Goal: Task Accomplishment & Management: Complete application form

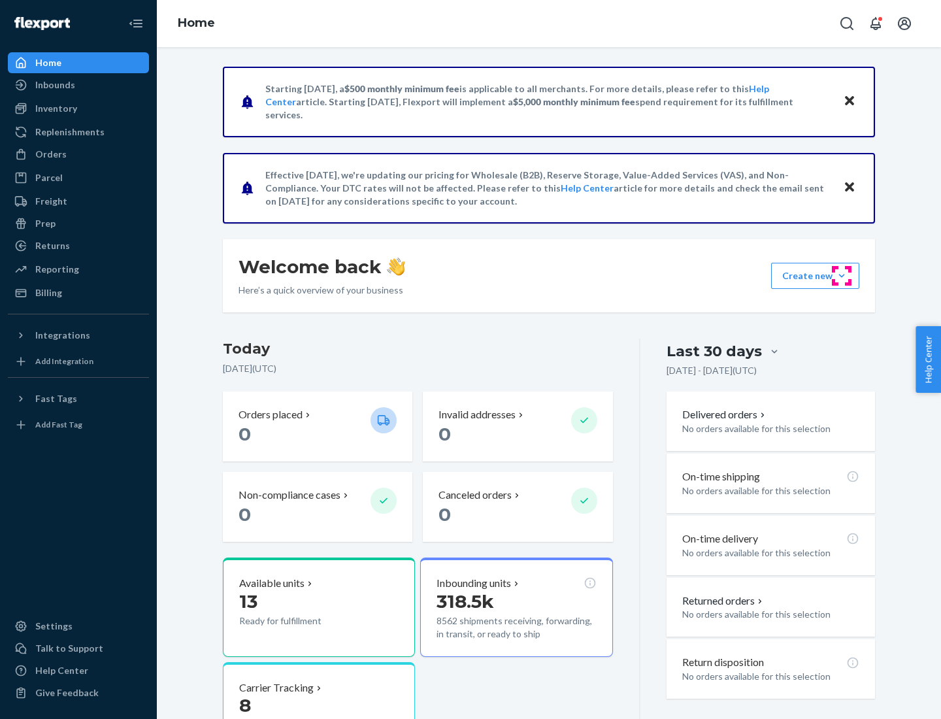
click at [842, 276] on button "Create new Create new inbound Create new order Create new product" at bounding box center [815, 276] width 88 height 26
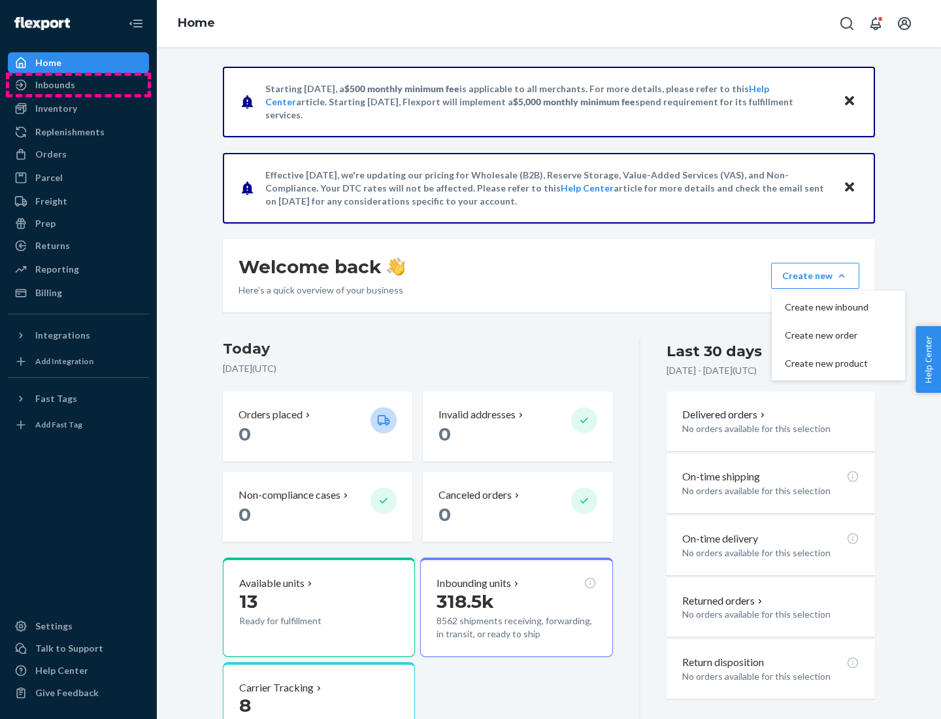
click at [78, 85] on div "Inbounds" at bounding box center [78, 85] width 139 height 18
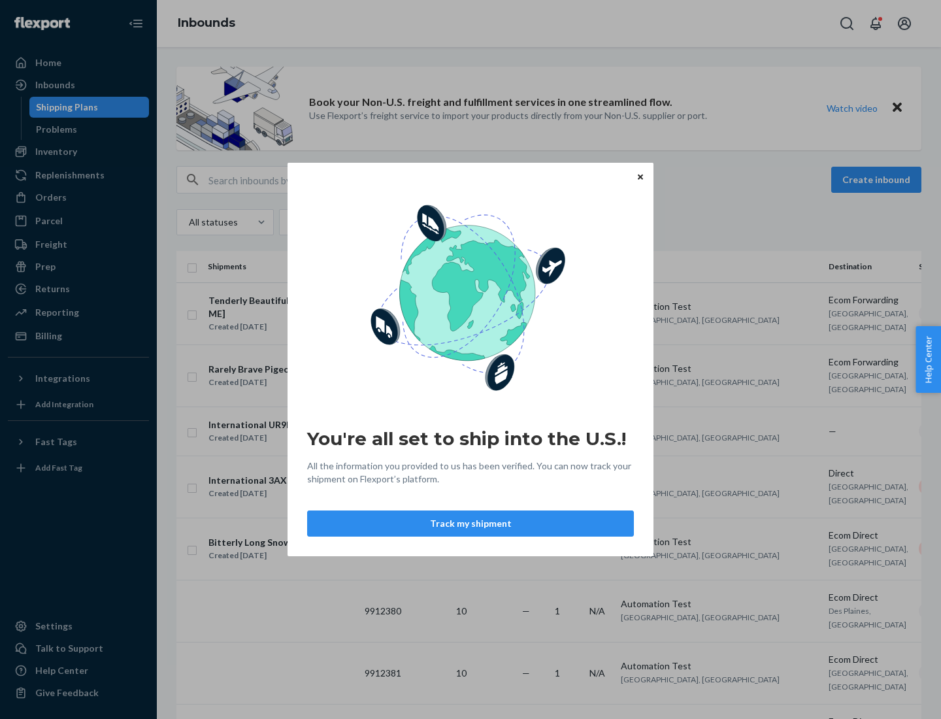
click at [471, 523] on button "Track my shipment" at bounding box center [470, 523] width 327 height 26
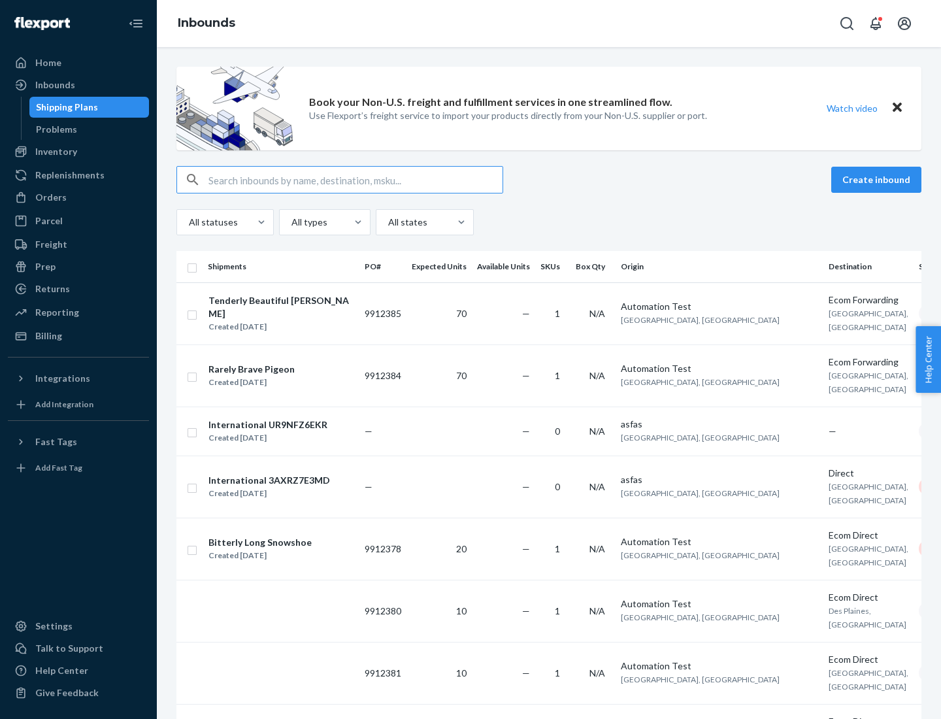
click at [878, 180] on button "Create inbound" at bounding box center [876, 180] width 90 height 26
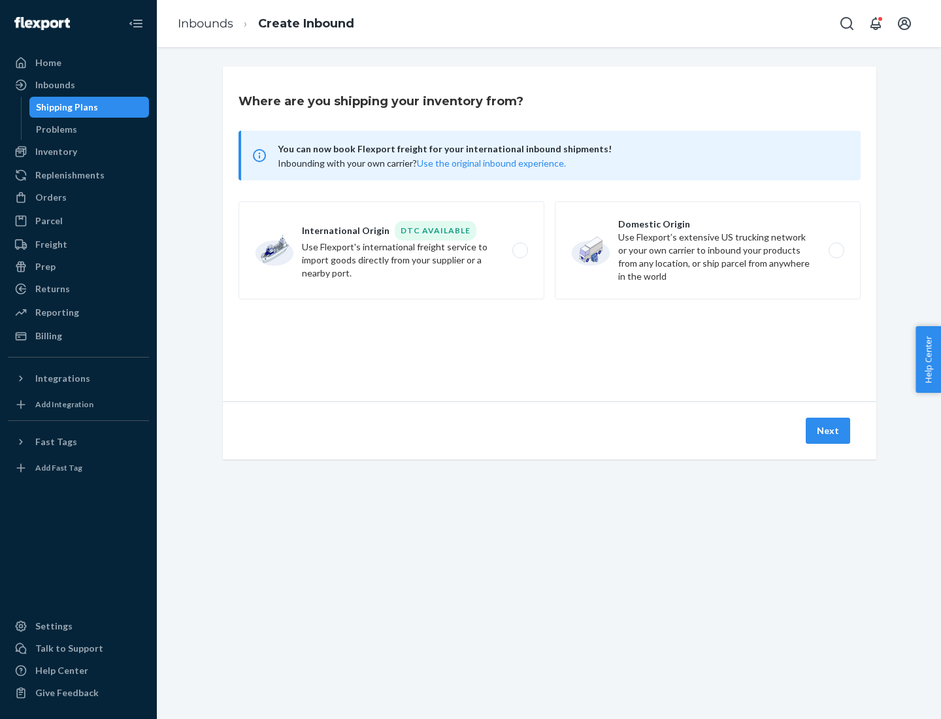
click at [391, 250] on label "International Origin DTC Available Use Flexport's international freight service…" at bounding box center [392, 250] width 306 height 98
click at [520, 250] on input "International Origin DTC Available Use Flexport's international freight service…" at bounding box center [524, 250] width 8 height 8
radio input "true"
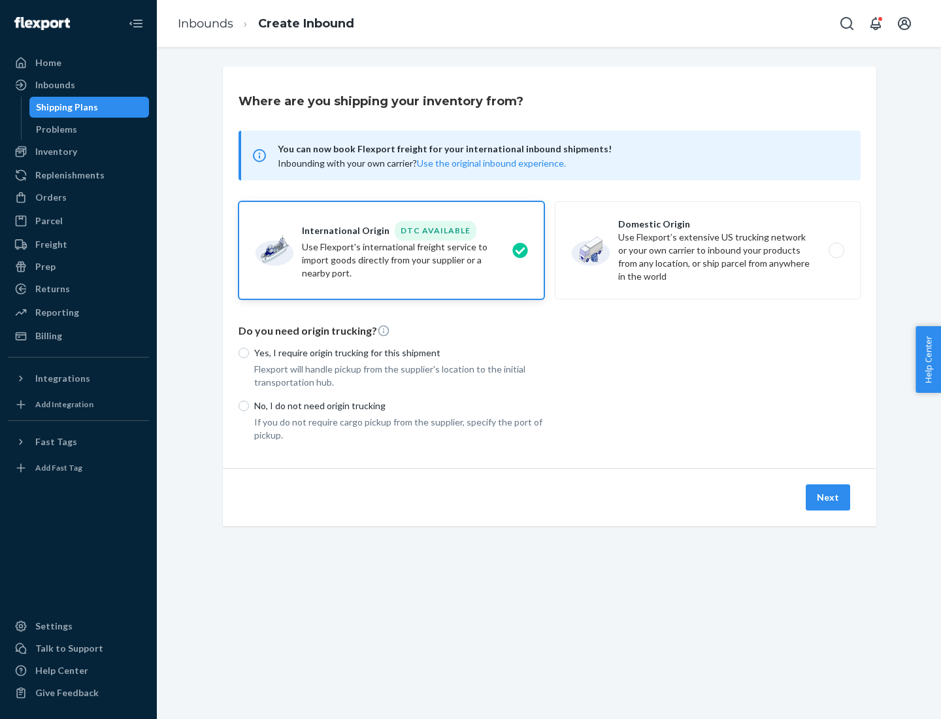
click at [399, 405] on p "No, I do not need origin trucking" at bounding box center [399, 405] width 290 height 13
click at [249, 405] on input "No, I do not need origin trucking" at bounding box center [244, 406] width 10 height 10
radio input "true"
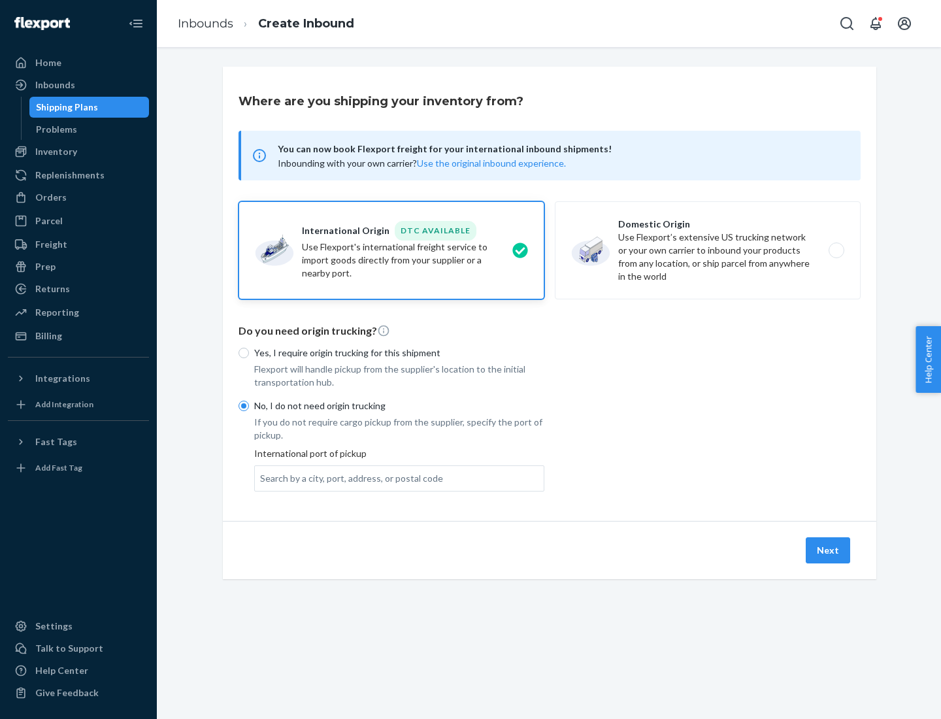
click at [348, 478] on div "Search by a city, port, address, or postal code" at bounding box center [351, 478] width 183 height 13
click at [261, 478] on input "Search by a city, port, address, or postal code" at bounding box center [260, 478] width 1 height 13
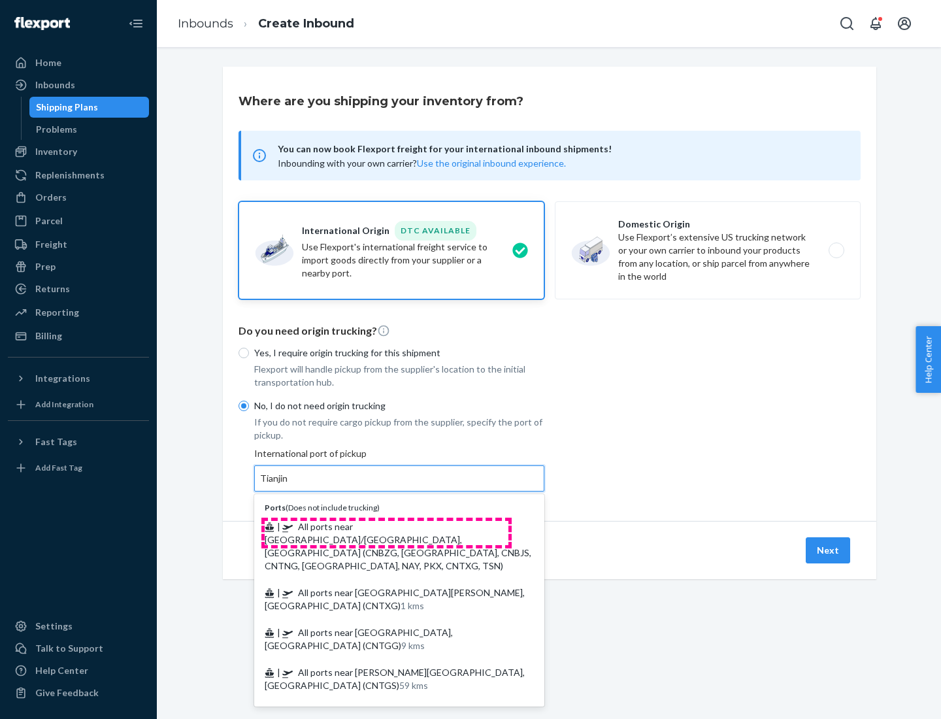
click at [386, 526] on span "| All ports near [GEOGRAPHIC_DATA]/[GEOGRAPHIC_DATA], [GEOGRAPHIC_DATA] (CNBZG,…" at bounding box center [398, 546] width 267 height 50
click at [289, 485] on input "Tianjin" at bounding box center [274, 478] width 29 height 13
type input "All ports near [GEOGRAPHIC_DATA]/[GEOGRAPHIC_DATA], [GEOGRAPHIC_DATA] (CNBZG, […"
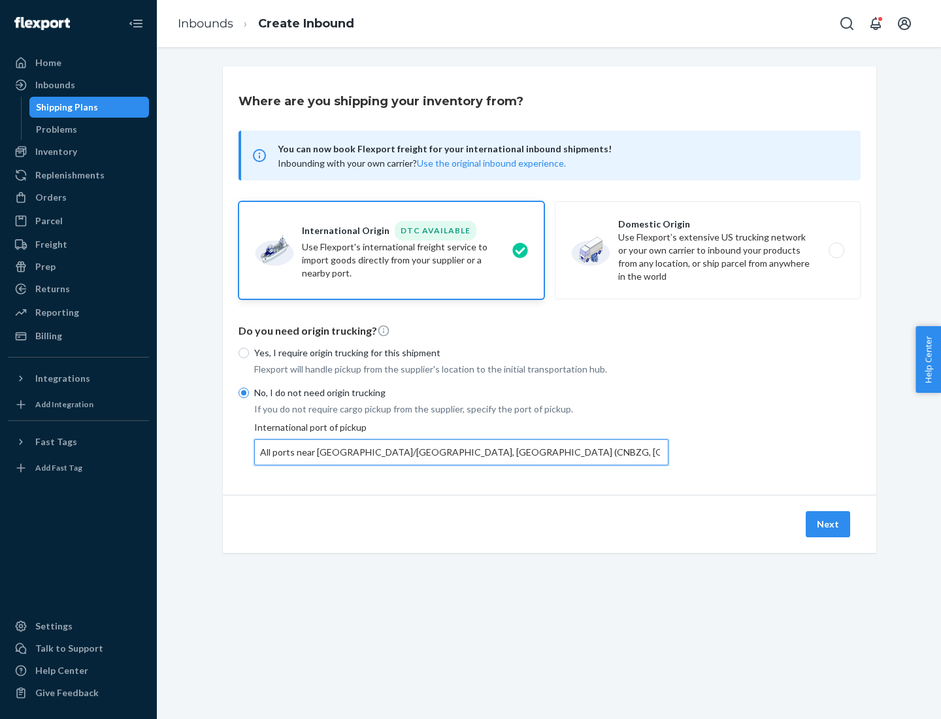
click at [829, 523] on button "Next" at bounding box center [828, 524] width 44 height 26
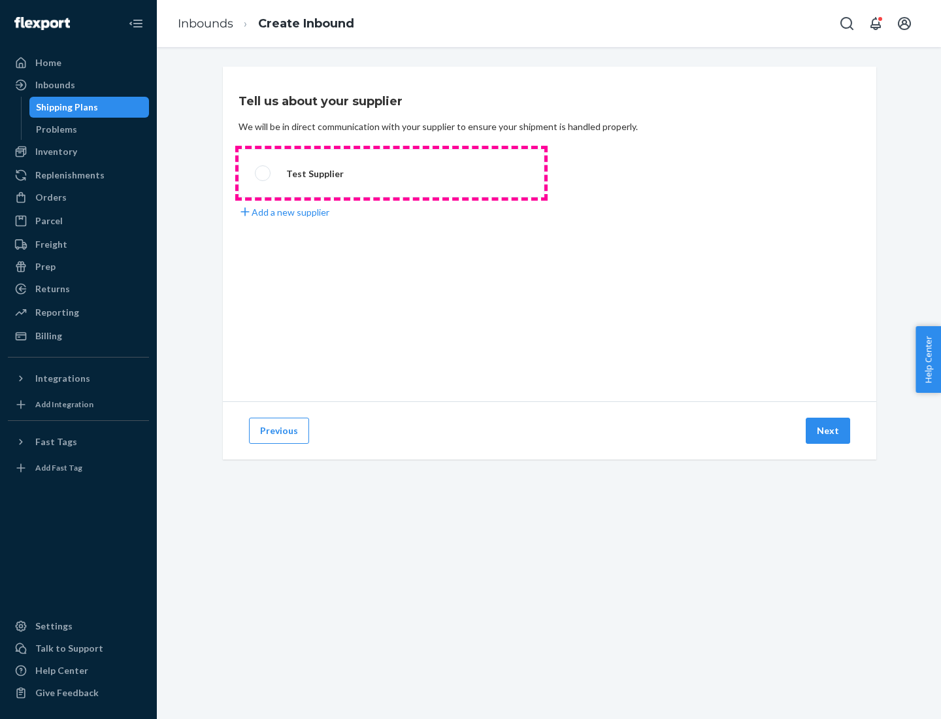
click at [391, 173] on label "Test Supplier" at bounding box center [392, 173] width 306 height 48
click at [263, 173] on input "Test Supplier" at bounding box center [259, 173] width 8 height 8
radio input "true"
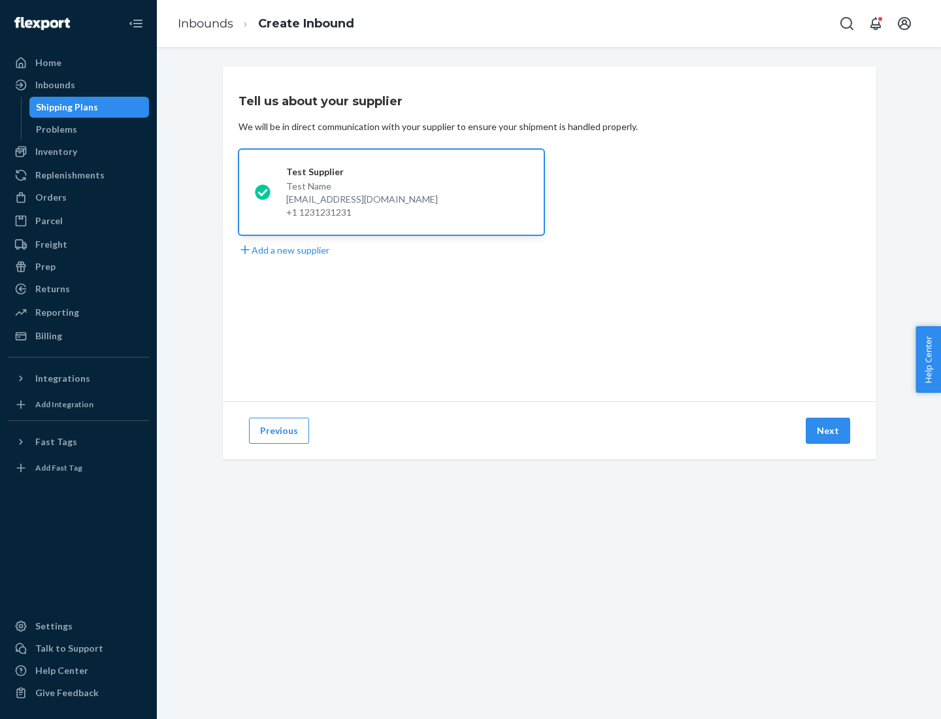
click at [829, 431] on button "Next" at bounding box center [828, 431] width 44 height 26
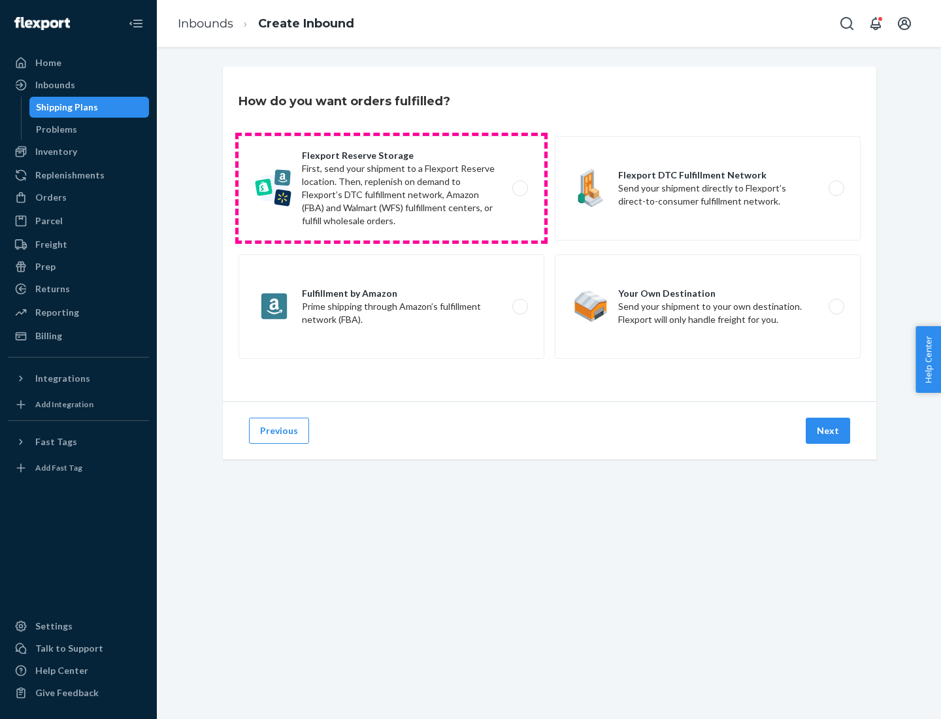
click at [391, 188] on label "Flexport Reserve Storage First, send your shipment to a Flexport Reserve locati…" at bounding box center [392, 188] width 306 height 105
click at [520, 188] on input "Flexport Reserve Storage First, send your shipment to a Flexport Reserve locati…" at bounding box center [524, 188] width 8 height 8
radio input "true"
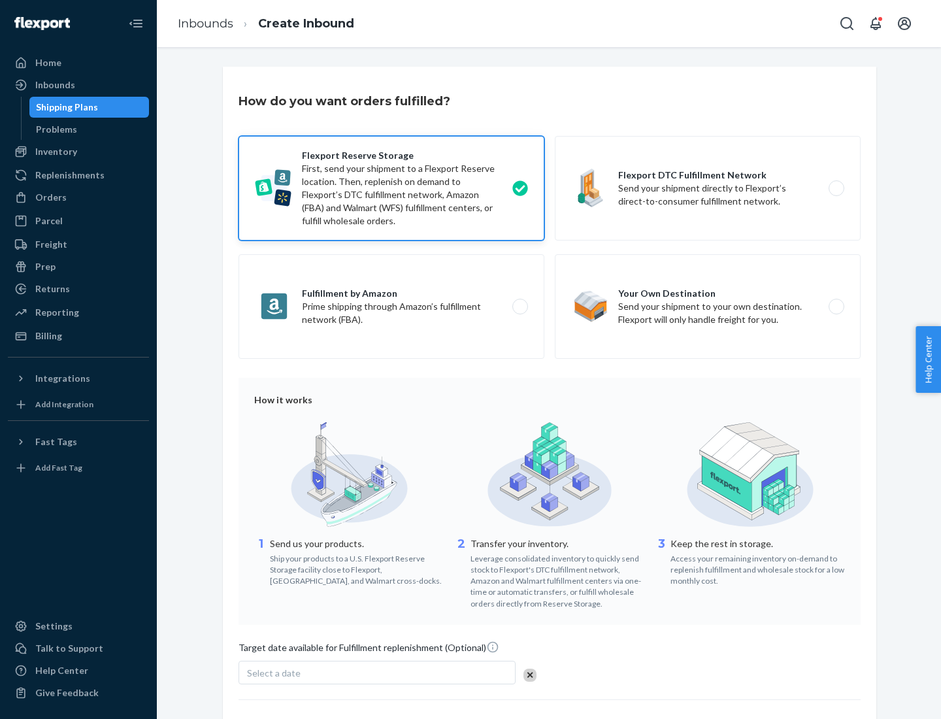
scroll to position [107, 0]
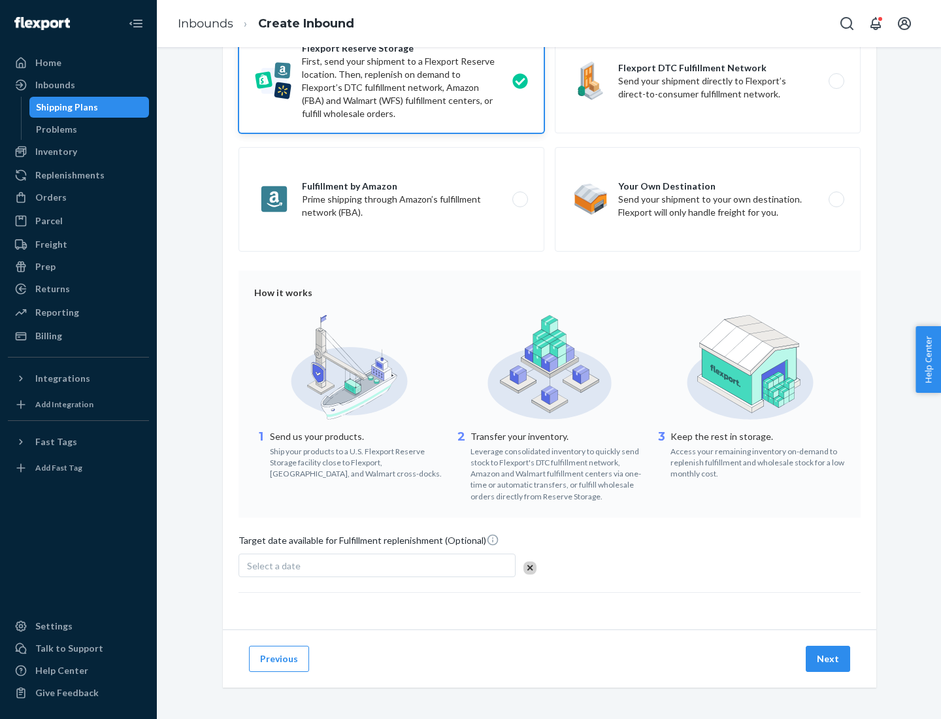
click at [829, 658] on button "Next" at bounding box center [828, 659] width 44 height 26
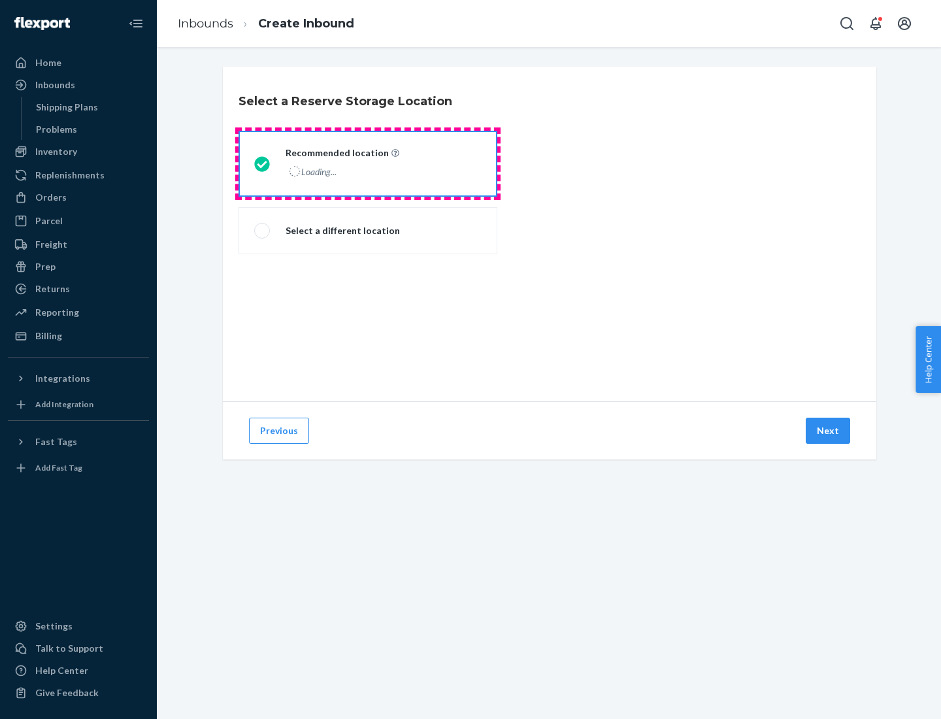
click at [368, 163] on div "Loading..." at bounding box center [341, 171] width 111 height 19
click at [263, 163] on input "Recommended location Loading..." at bounding box center [258, 163] width 8 height 8
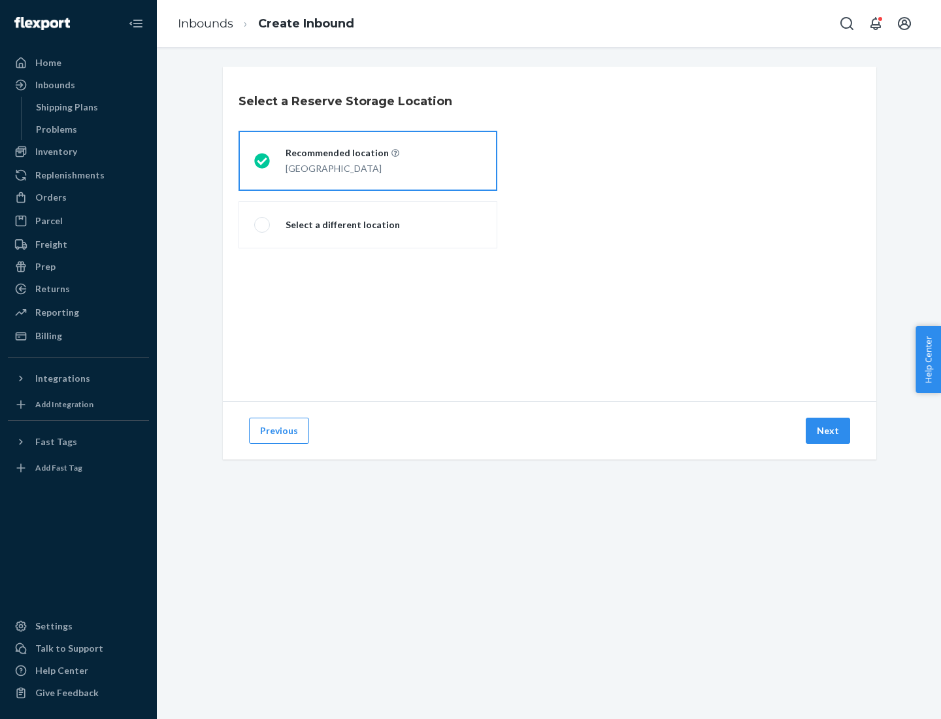
click at [829, 431] on button "Next" at bounding box center [828, 431] width 44 height 26
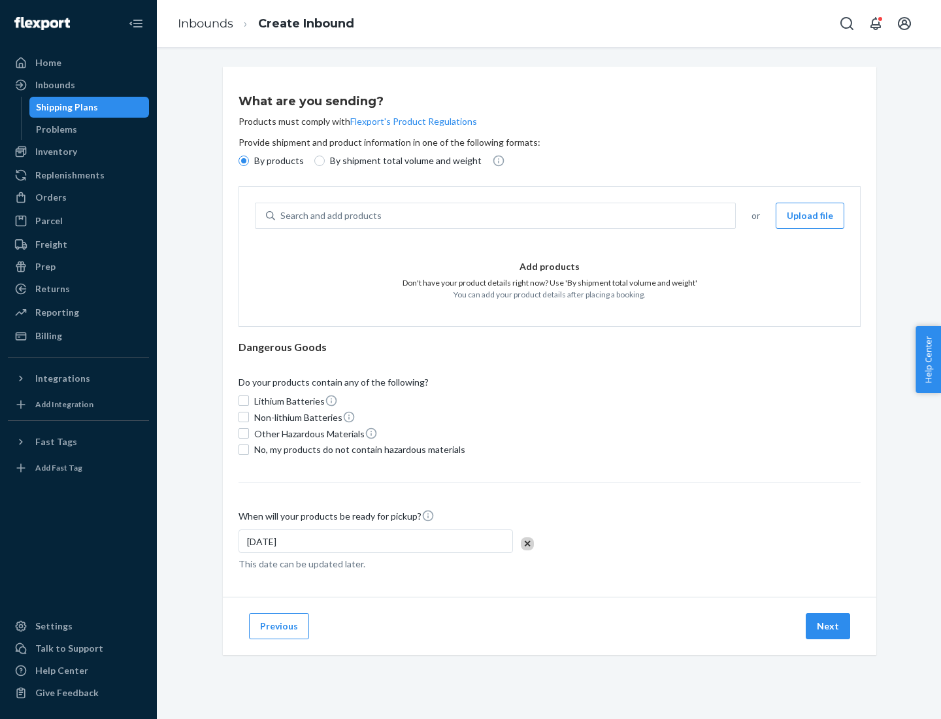
click at [506, 216] on div "Search and add products" at bounding box center [505, 216] width 460 height 24
click at [282, 216] on input "Search and add products" at bounding box center [280, 215] width 1 height 13
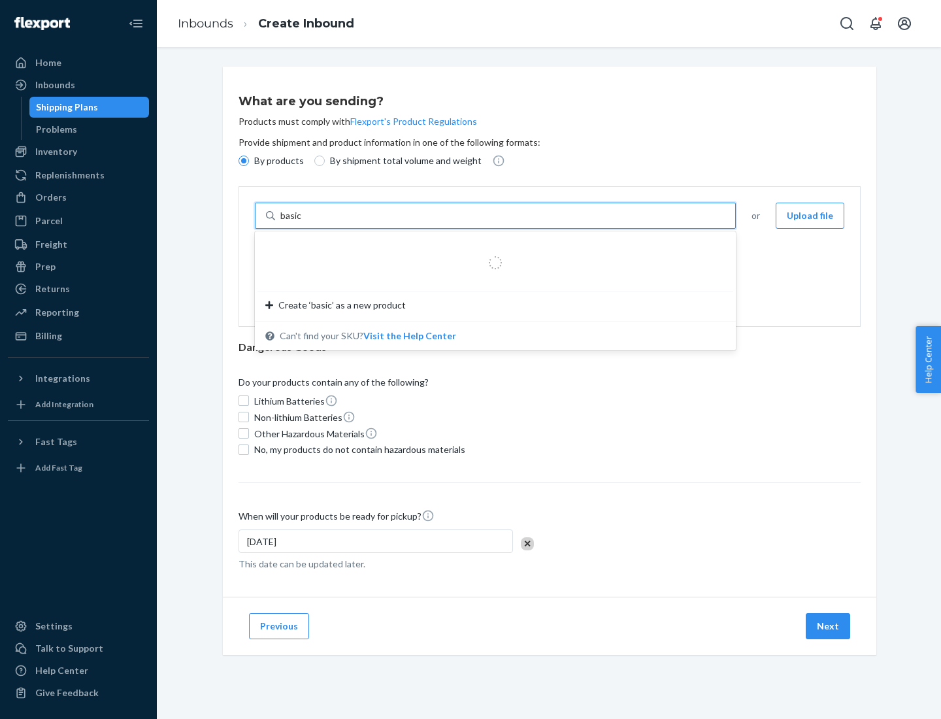
type input "basic"
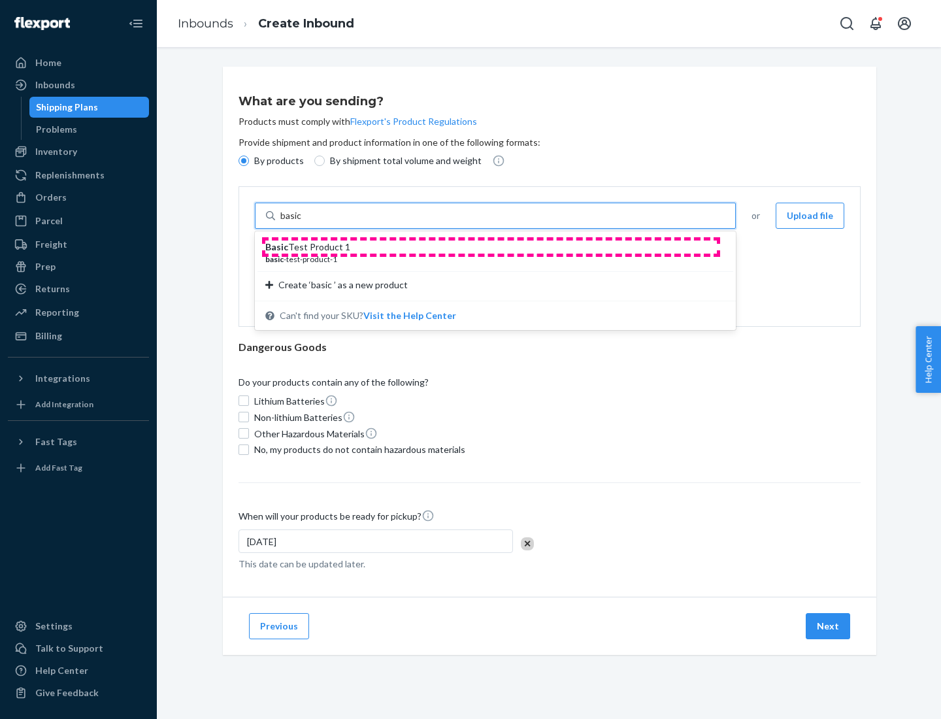
click at [491, 247] on div "Basic Test Product 1" at bounding box center [490, 247] width 450 height 13
click at [304, 222] on input "basic" at bounding box center [292, 215] width 24 height 13
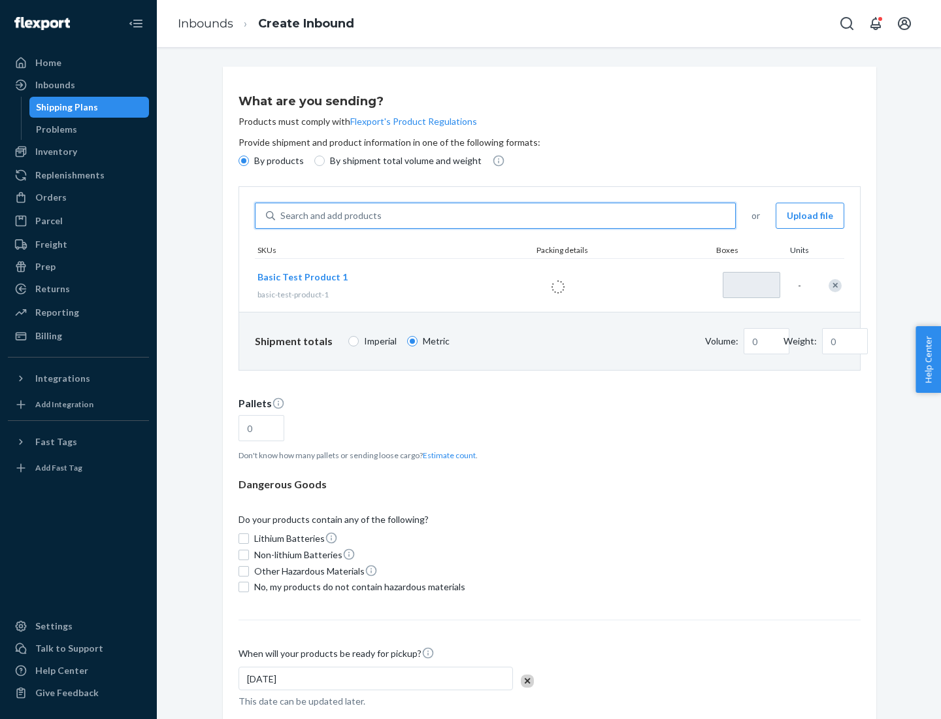
type input "1"
type input "1.09"
type input "3.27"
type input "3"
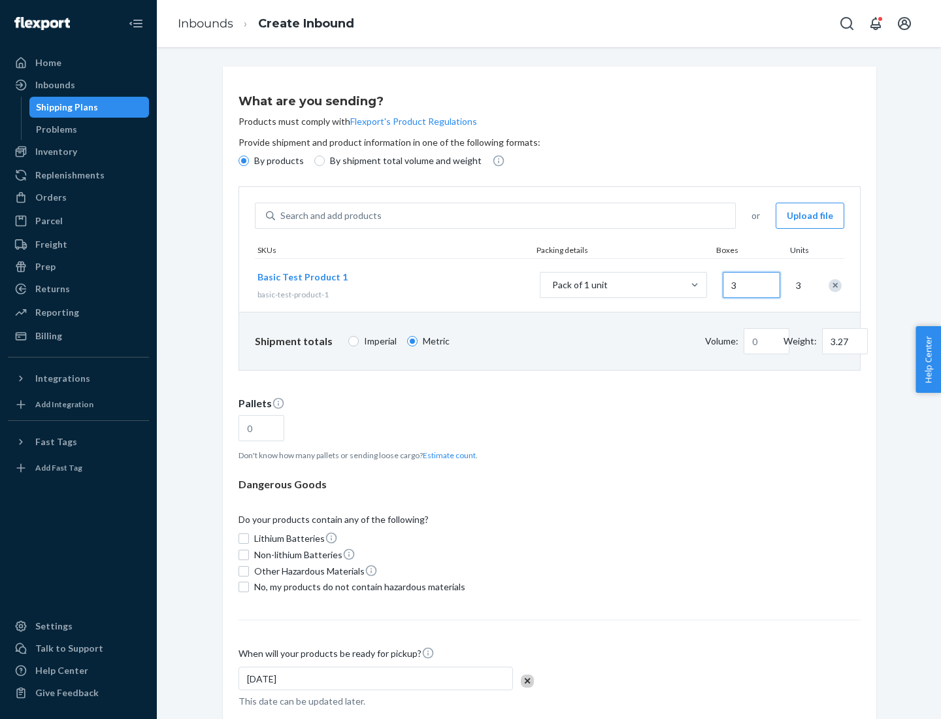
type input "0.01"
type input "32.66"
type input "30"
type input "0.07"
type input "326.59"
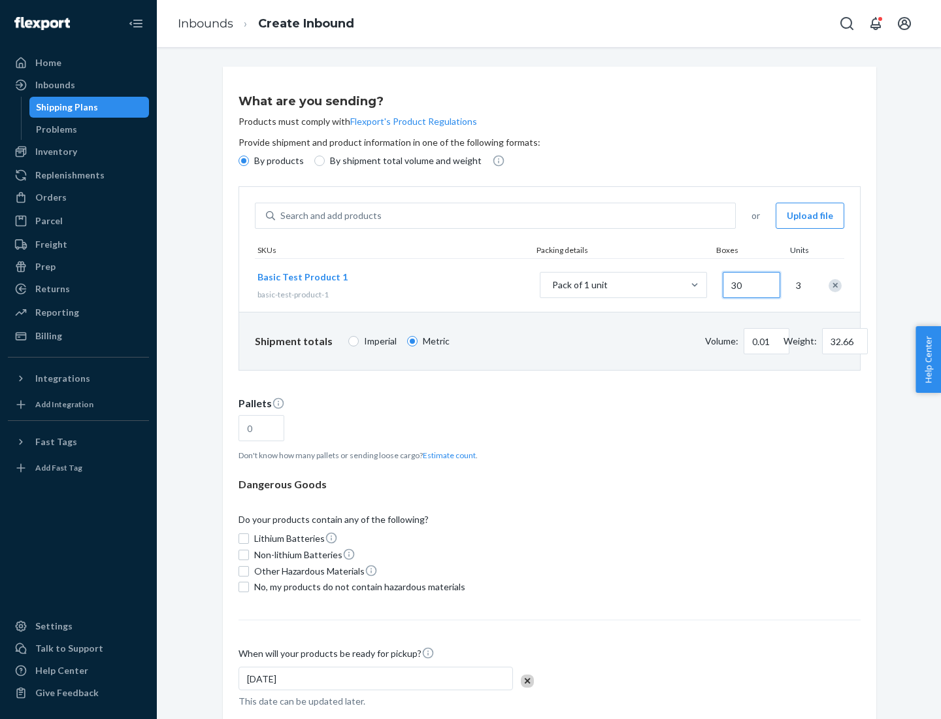
type input "300"
type input "0.68"
type input "3265.86"
type input "3000"
type input "1.09"
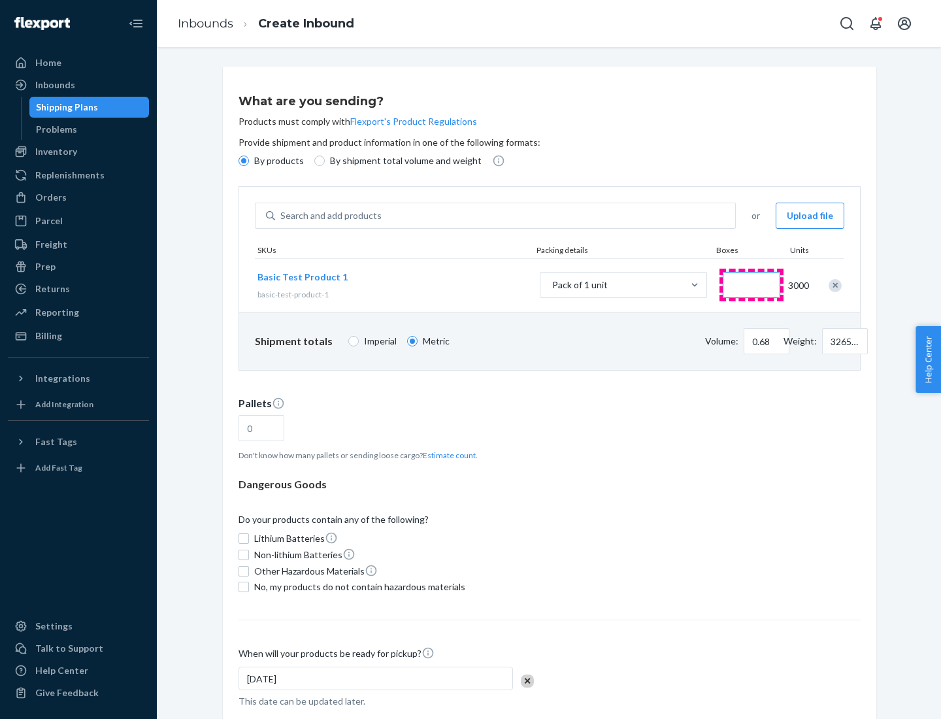
type input "1"
type input "10.89"
type input "10"
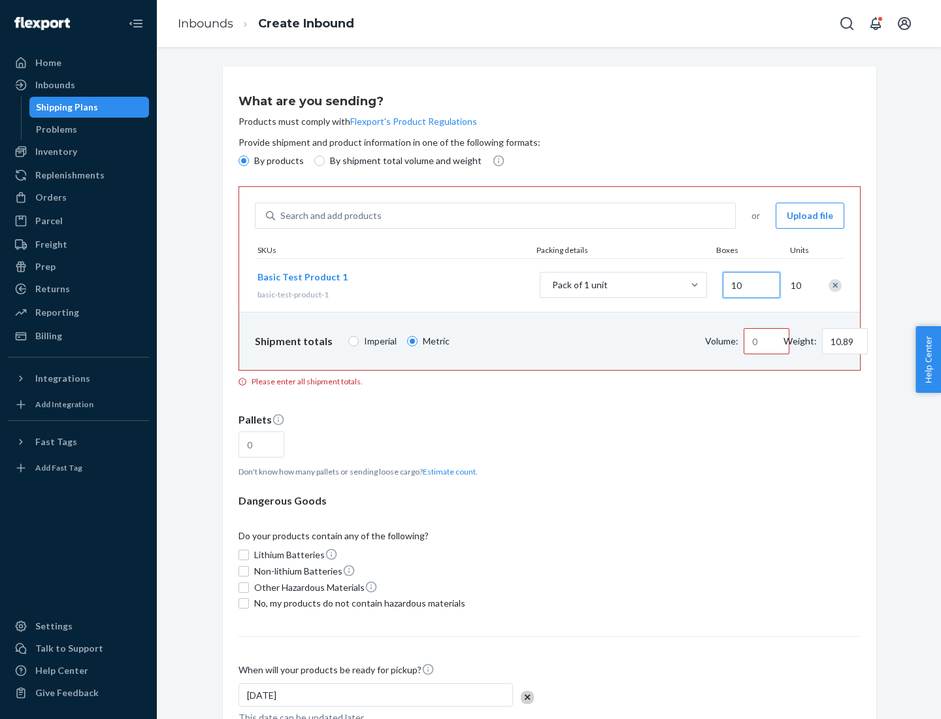
type input "0.02"
type input "108.86"
type input "100"
type input "0.23"
type input "1088.62"
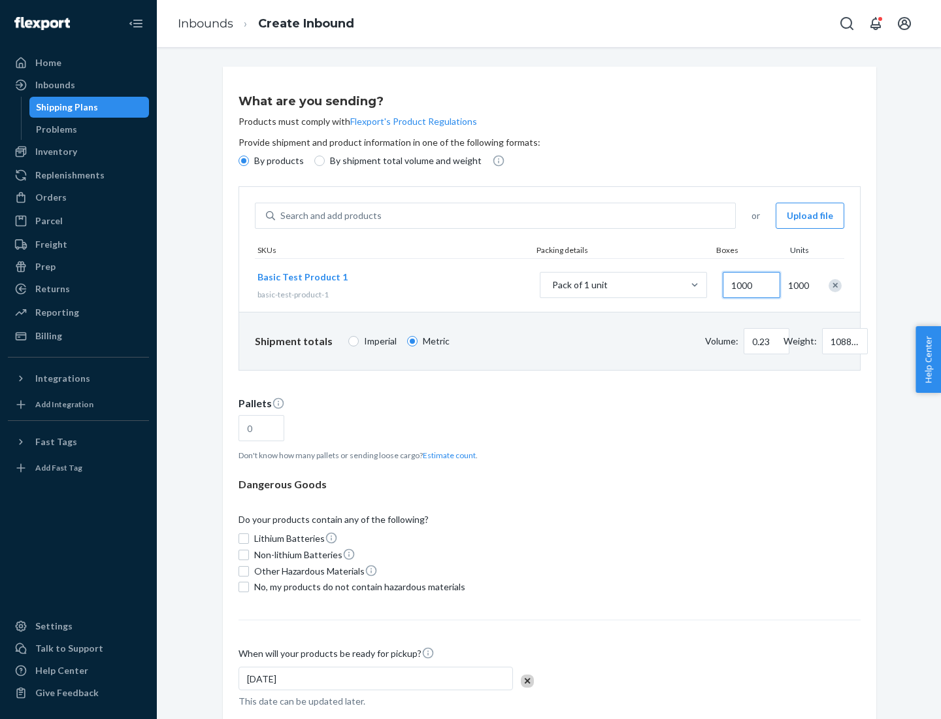
scroll to position [45, 0]
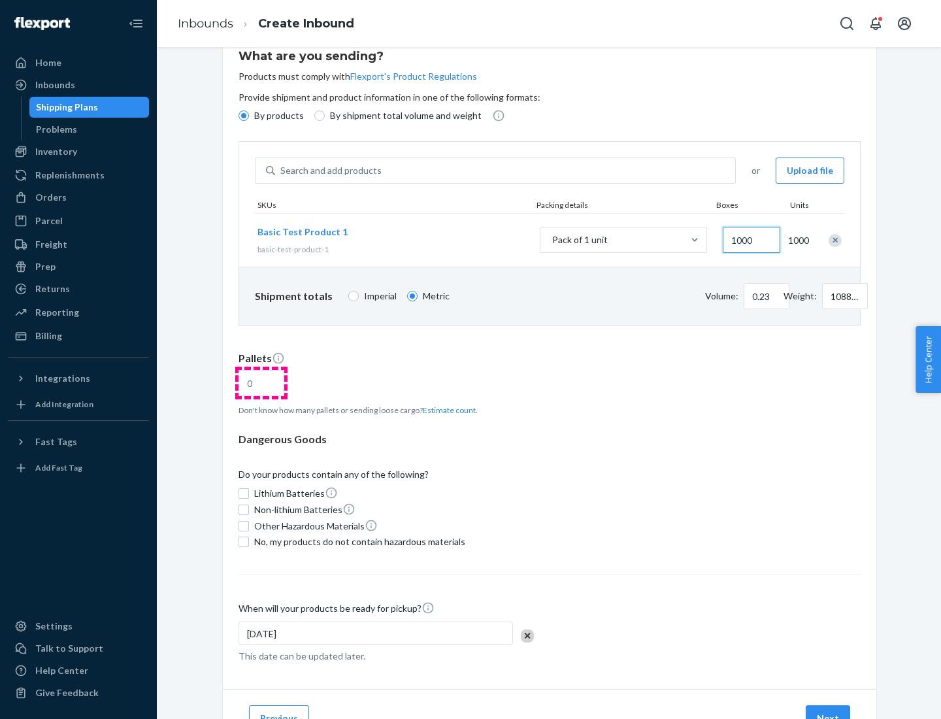
type input "1000"
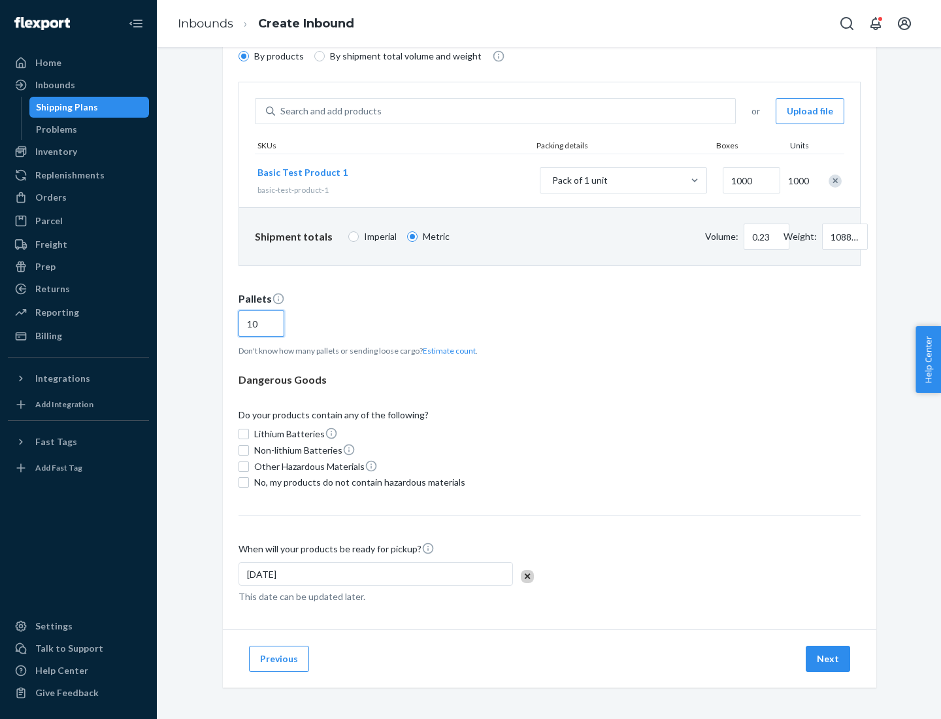
type input "10"
click at [357, 482] on span "No, my products do not contain hazardous materials" at bounding box center [359, 482] width 211 height 13
click at [249, 482] on input "No, my products do not contain hazardous materials" at bounding box center [244, 482] width 10 height 10
checkbox input "true"
click at [829, 659] on button "Next" at bounding box center [828, 659] width 44 height 26
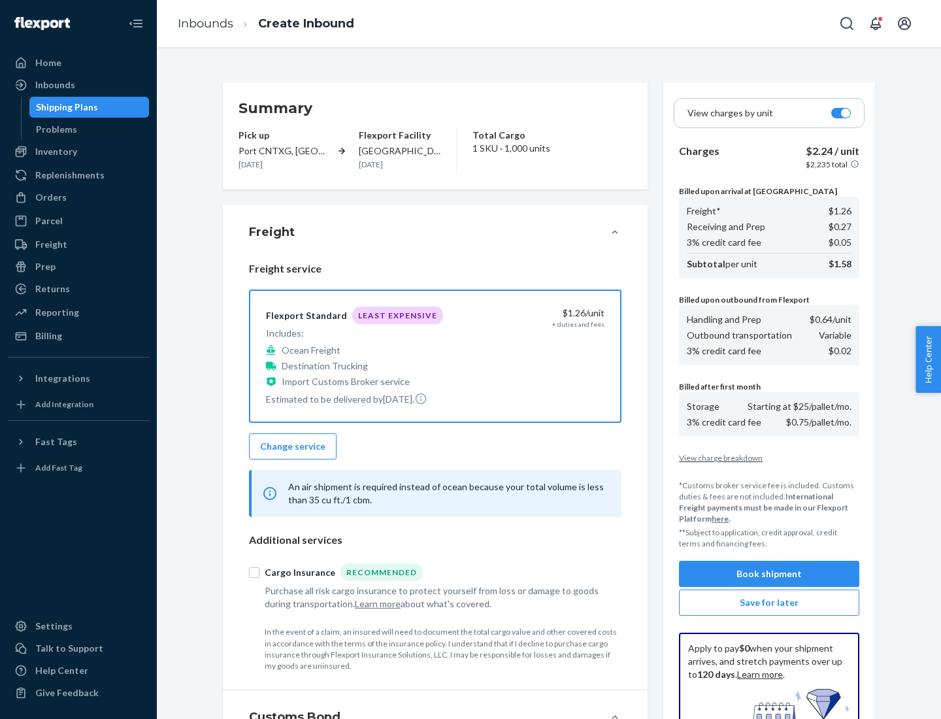
scroll to position [191, 0]
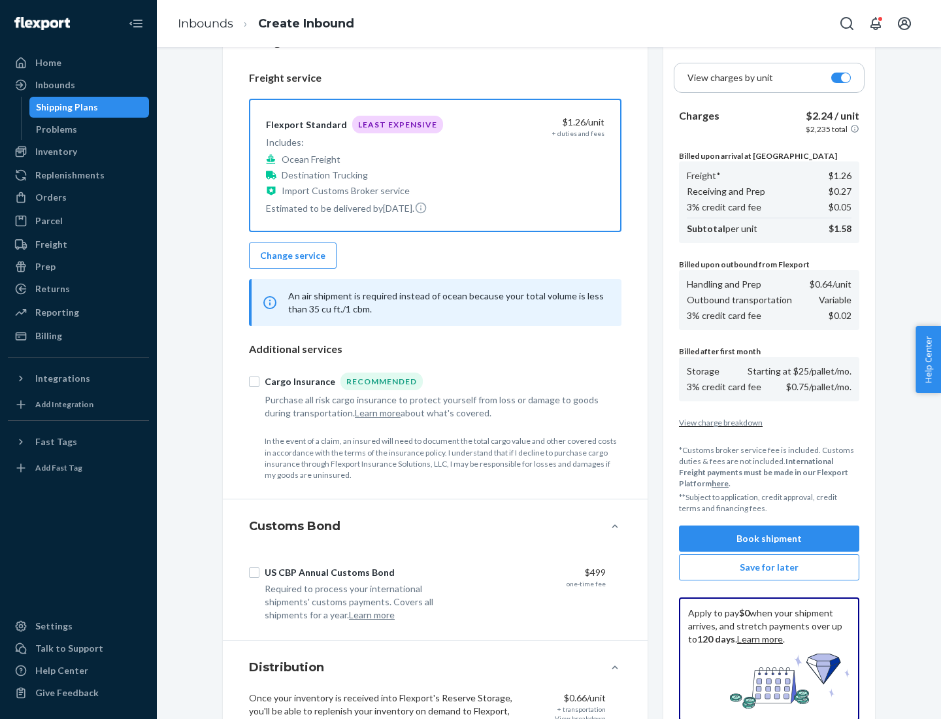
click at [769, 539] on button "Book shipment" at bounding box center [769, 538] width 180 height 26
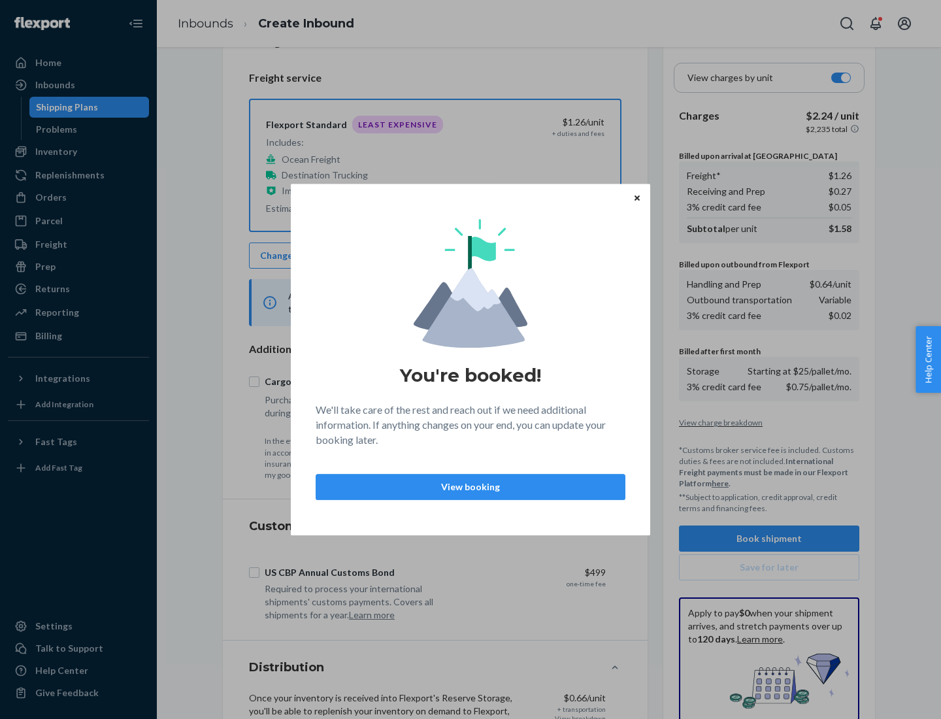
click at [471, 486] on p "View booking" at bounding box center [471, 486] width 288 height 13
